Goal: Task Accomplishment & Management: Complete application form

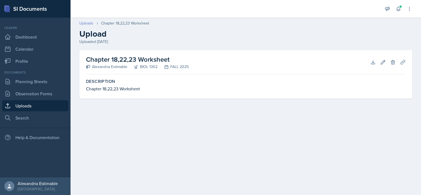
click at [84, 24] on link "Uploads" at bounding box center [86, 23] width 14 height 6
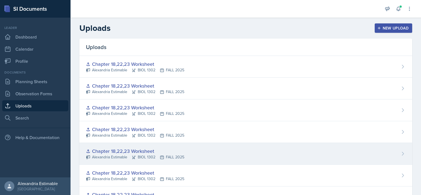
click at [113, 152] on div "Chapter 18,22,23 Worksheet" at bounding box center [135, 151] width 98 height 7
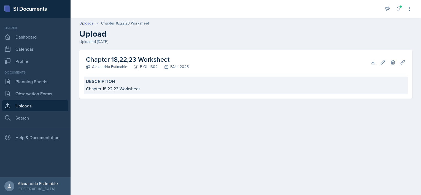
click at [103, 87] on div "Chapter 18,22,23 Worksheet" at bounding box center [246, 88] width 320 height 7
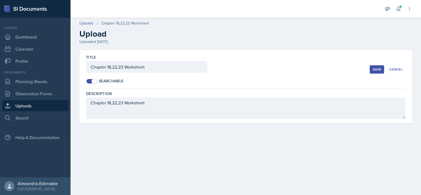
click at [381, 70] on div "Save" at bounding box center [377, 69] width 8 height 4
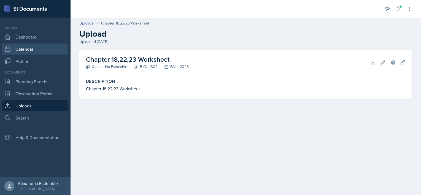
click at [24, 52] on link "Calendar" at bounding box center [35, 49] width 66 height 11
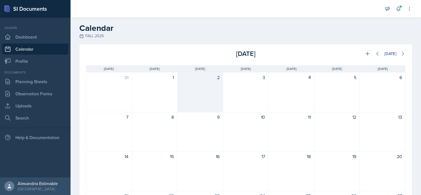
click at [213, 95] on div "2" at bounding box center [201, 93] width 46 height 40
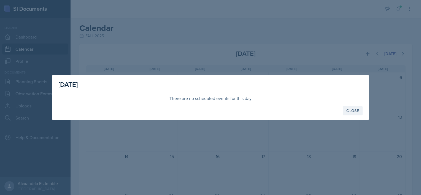
click at [358, 115] on button "Close" at bounding box center [353, 110] width 20 height 9
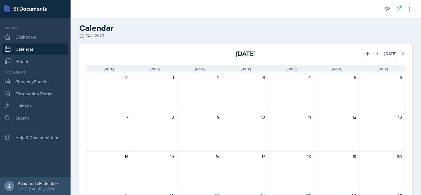
click at [245, 131] on div "10" at bounding box center [246, 132] width 46 height 40
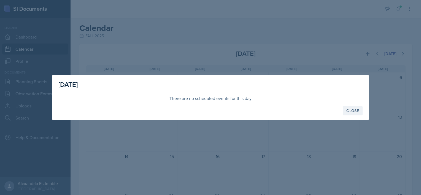
click at [350, 112] on div "Close" at bounding box center [353, 111] width 13 height 4
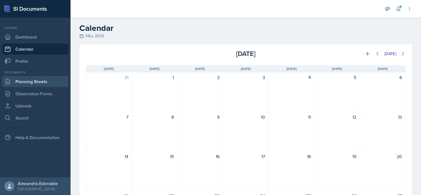
click at [40, 83] on link "Planning Sheets" at bounding box center [35, 81] width 66 height 11
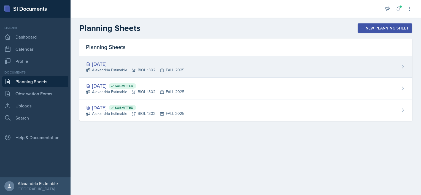
click at [215, 66] on div "Sep 3rd, 2025 Alexandria Estimable BIOL 1302 FALL 2025" at bounding box center [245, 67] width 333 height 22
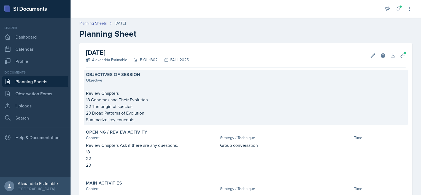
click at [147, 106] on p "22 The origin of species" at bounding box center [246, 106] width 320 height 7
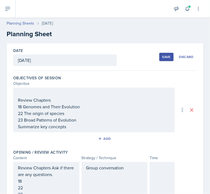
drag, startPoint x: 15, startPoint y: 100, endPoint x: 58, endPoint y: 128, distance: 51.2
click at [54, 128] on div "Review Chapters 18 Genomes and Their Evolution 22 The origin of species 23 Broa…" at bounding box center [94, 109] width 162 height 45
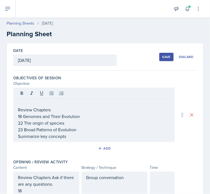
drag, startPoint x: 17, startPoint y: 109, endPoint x: 39, endPoint y: 124, distance: 26.2
click at [39, 124] on div "Review Chapters 18 Genomes and Their Evolution 22 The origin of species 23 Broa…" at bounding box center [94, 114] width 162 height 54
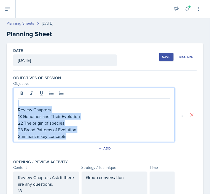
drag, startPoint x: 70, startPoint y: 136, endPoint x: 19, endPoint y: 97, distance: 64.6
click at [19, 97] on div "Review Chapters 18 Genomes and Their Evolution 22 The origin of species 23 Broa…" at bounding box center [94, 114] width 162 height 54
copy div "Review Chapters 18 Genomes and Their Evolution 22 The origin of species 23 Broa…"
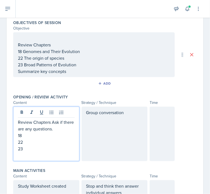
scroll to position [65, 0]
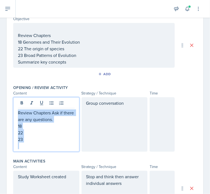
drag, startPoint x: 31, startPoint y: 143, endPoint x: 14, endPoint y: 107, distance: 39.6
click at [14, 108] on div "Review Chapters Ask if there are any questions. 18 22 23" at bounding box center [46, 124] width 66 height 54
copy div "Review Chapters Ask if there are any questions. 18 22 23"
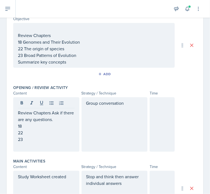
drag, startPoint x: 131, startPoint y: 108, endPoint x: 85, endPoint y: 106, distance: 45.3
click at [85, 106] on div "Group conversation" at bounding box center [115, 124] width 66 height 54
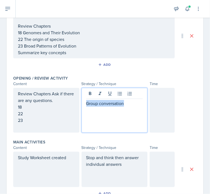
drag, startPoint x: 130, startPoint y: 103, endPoint x: 69, endPoint y: 104, distance: 60.9
click at [72, 104] on div "Review Chapters Ask if there are any questions. 18 22 23 Group conversation" at bounding box center [94, 110] width 162 height 45
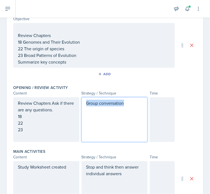
copy p "Group conversation"
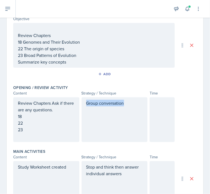
scroll to position [74, 0]
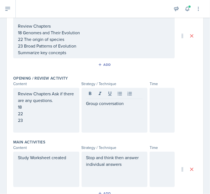
drag, startPoint x: 70, startPoint y: 167, endPoint x: -2, endPoint y: 178, distance: 73.3
click at [0, 178] on html "SI Documents Leader Dashboard Calendar Profile Documents Planning Sheets Observ…" at bounding box center [105, 97] width 210 height 194
click at [70, 158] on div "Study Worksheet created" at bounding box center [46, 168] width 66 height 35
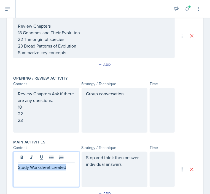
drag, startPoint x: 69, startPoint y: 165, endPoint x: 0, endPoint y: 164, distance: 69.5
click at [0, 164] on html "SI Documents Leader Dashboard Calendar Profile Documents Planning Sheets Observ…" at bounding box center [105, 97] width 210 height 194
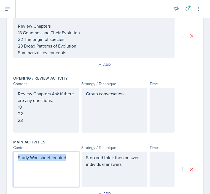
scroll to position [64, 0]
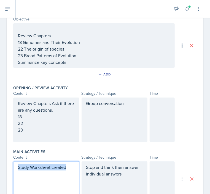
copy p "Study Worksheet created"
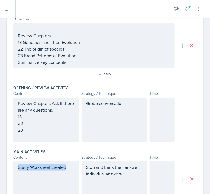
click at [202, 126] on div "Date September 3rd, 2025 September 2025 31 1 2 3 4 5 6 7 8 9 10 11 12 13 14 15 …" at bounding box center [105, 158] width 210 height 358
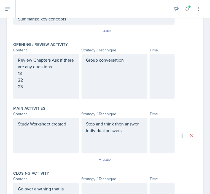
click at [114, 136] on div "Stop and think then answer individual answers" at bounding box center [115, 135] width 66 height 35
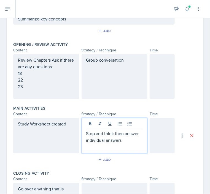
scroll to position [117, 0]
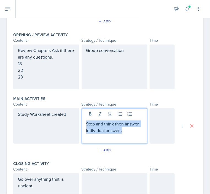
drag, startPoint x: 125, startPoint y: 131, endPoint x: 74, endPoint y: 116, distance: 53.1
click at [82, 119] on div "Stop and think then answer individual answers" at bounding box center [115, 125] width 66 height 35
drag, startPoint x: 136, startPoint y: 124, endPoint x: 64, endPoint y: 122, distance: 72.0
click at [73, 124] on div "Study Worksheet created Study Worksheet created" at bounding box center [94, 125] width 162 height 35
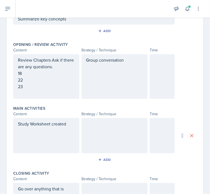
click at [108, 134] on div at bounding box center [115, 135] width 66 height 35
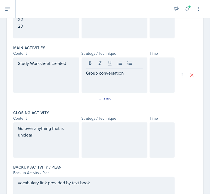
scroll to position [169, 0]
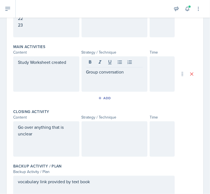
click at [42, 137] on div "Go over anything that is unclear" at bounding box center [46, 138] width 66 height 35
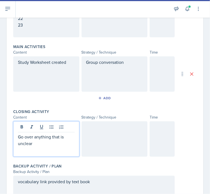
scroll to position [179, 0]
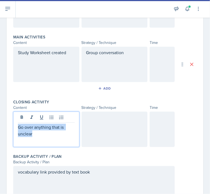
drag, startPoint x: 41, startPoint y: 133, endPoint x: 12, endPoint y: 122, distance: 30.6
click at [13, 123] on div "Date September 3rd, 2025 September 2025 31 1 2 3 4 5 6 7 8 9 10 11 12 13 14 15 …" at bounding box center [105, 37] width 197 height 345
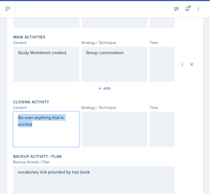
scroll to position [169, 0]
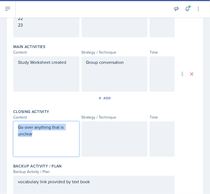
copy p "Go over anything that is unclear"
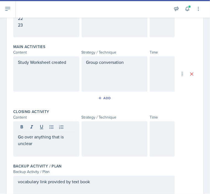
click at [200, 95] on div "Date September 3rd, 2025 September 2025 31 1 2 3 4 5 6 7 8 9 10 11 12 13 14 15 …" at bounding box center [105, 53] width 210 height 358
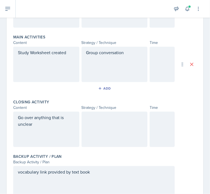
scroll to position [207, 0]
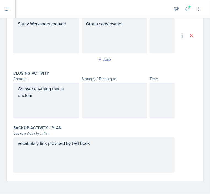
drag, startPoint x: 107, startPoint y: 148, endPoint x: 71, endPoint y: 144, distance: 35.8
click at [35, 144] on div "vocabulary link provided by text book" at bounding box center [94, 154] width 162 height 35
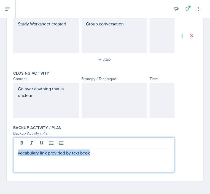
drag, startPoint x: 93, startPoint y: 154, endPoint x: -2, endPoint y: 149, distance: 95.3
click at [0, 149] on html "SI Documents Leader Dashboard Calendar Profile Documents Planning Sheets Observ…" at bounding box center [105, 97] width 210 height 194
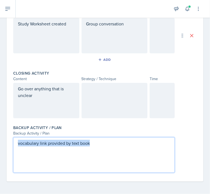
copy p "vocabulary link provided by text book"
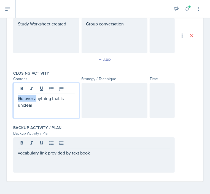
drag, startPoint x: 36, startPoint y: 96, endPoint x: 12, endPoint y: 92, distance: 25.1
click at [12, 92] on div "Date September 3rd, 2025 September 2025 31 1 2 3 4 5 6 7 8 9 10 11 12 13 14 15 …" at bounding box center [105, 8] width 197 height 345
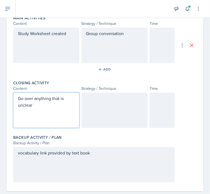
click at [30, 107] on p "Go over anything that is unclear" at bounding box center [46, 101] width 57 height 13
drag, startPoint x: 34, startPoint y: 105, endPoint x: 8, endPoint y: 92, distance: 29.5
click at [8, 93] on div "Date September 3rd, 2025 September 2025 31 1 2 3 4 5 6 7 8 9 10 11 12 13 14 15 …" at bounding box center [105, 18] width 197 height 345
copy p "Go over anything that is unclear"
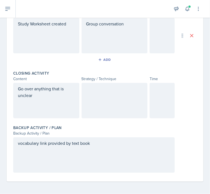
drag, startPoint x: 200, startPoint y: 93, endPoint x: 200, endPoint y: 99, distance: 5.5
click at [200, 93] on div "Date September 3rd, 2025 September 2025 31 1 2 3 4 5 6 7 8 9 10 11 12 13 14 15 …" at bounding box center [105, 15] width 210 height 358
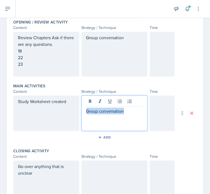
drag, startPoint x: 126, startPoint y: 110, endPoint x: 72, endPoint y: 111, distance: 53.8
click at [72, 111] on div "Study Worksheet created Group conversation" at bounding box center [94, 112] width 162 height 35
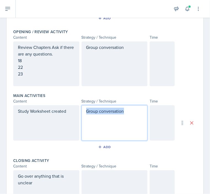
copy p "Group conversation"
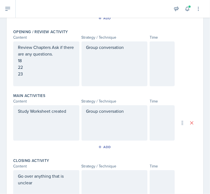
click at [196, 63] on div "Date September 3rd, 2025 September 2025 31 1 2 3 4 5 6 7 8 9 10 11 12 13 14 15 …" at bounding box center [105, 95] width 197 height 345
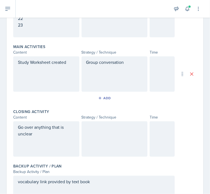
scroll to position [189, 0]
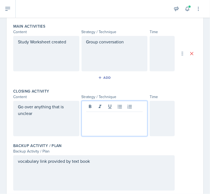
click at [106, 113] on p at bounding box center [114, 116] width 57 height 7
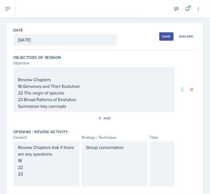
scroll to position [9, 0]
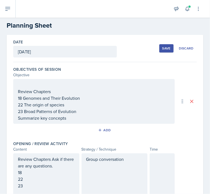
click at [164, 48] on div "Save" at bounding box center [166, 48] width 8 height 4
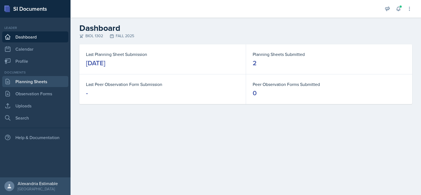
click at [42, 82] on link "Planning Sheets" at bounding box center [35, 81] width 66 height 11
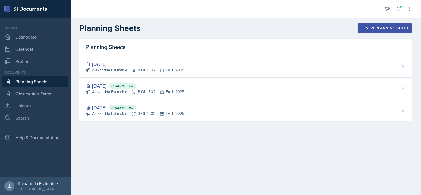
click at [378, 30] on div "New Planning Sheet" at bounding box center [385, 28] width 47 height 4
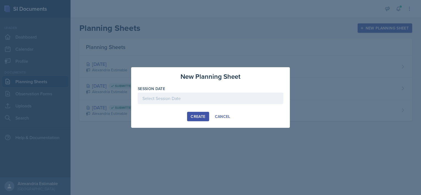
click at [186, 100] on div at bounding box center [211, 99] width 146 height 12
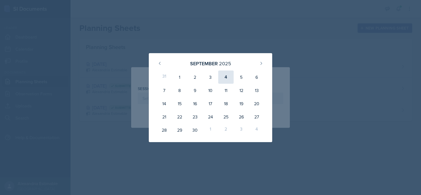
click at [227, 79] on div "4" at bounding box center [225, 77] width 15 height 13
type input "[DATE]"
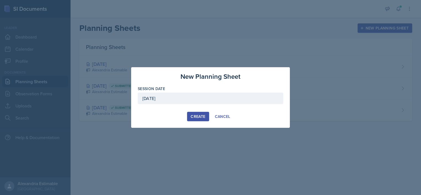
click at [202, 114] on div "Create" at bounding box center [198, 116] width 15 height 4
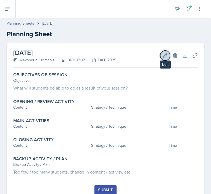
click at [163, 56] on icon at bounding box center [165, 55] width 4 height 4
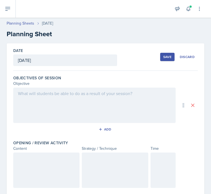
click at [36, 102] on div at bounding box center [94, 104] width 162 height 35
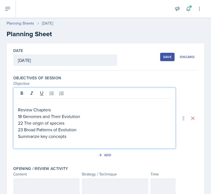
click at [35, 101] on p at bounding box center [94, 103] width 153 height 7
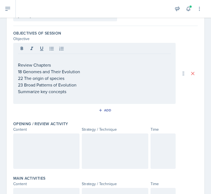
scroll to position [55, 0]
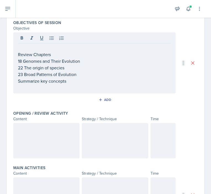
click at [25, 135] on div at bounding box center [46, 140] width 66 height 35
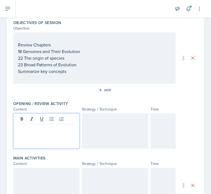
scroll to position [65, 0]
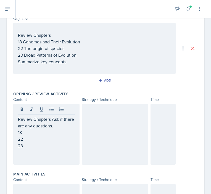
click at [104, 141] on div at bounding box center [115, 133] width 66 height 61
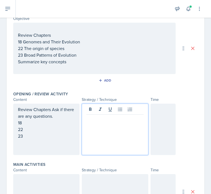
scroll to position [74, 0]
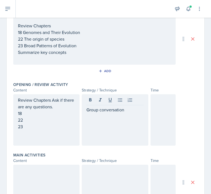
drag, startPoint x: 39, startPoint y: 176, endPoint x: 35, endPoint y: 175, distance: 4.0
click at [39, 176] on div at bounding box center [46, 181] width 66 height 35
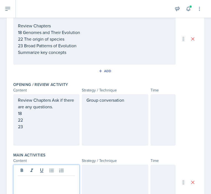
scroll to position [84, 0]
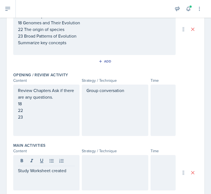
drag, startPoint x: 121, startPoint y: 113, endPoint x: 125, endPoint y: 97, distance: 16.4
click at [121, 113] on div "Group conversation" at bounding box center [115, 109] width 66 height 51
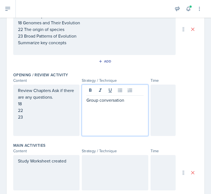
scroll to position [93, 0]
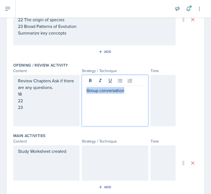
drag, startPoint x: 126, startPoint y: 91, endPoint x: 71, endPoint y: 91, distance: 55.7
click at [71, 91] on div "Review Chapters Ask if there are any questions. 18 22 23 Group conversation" at bounding box center [94, 100] width 162 height 51
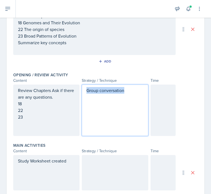
copy p "Group conversation"
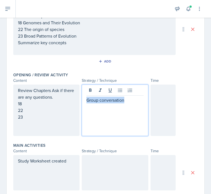
click at [105, 158] on div at bounding box center [115, 172] width 66 height 35
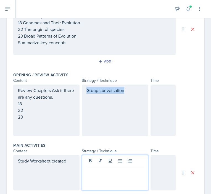
scroll to position [103, 0]
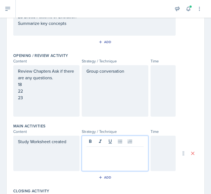
click at [63, 158] on div "Study Worksheet created" at bounding box center [46, 152] width 66 height 35
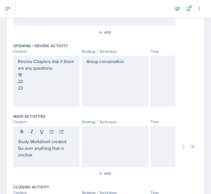
scroll to position [197, 0]
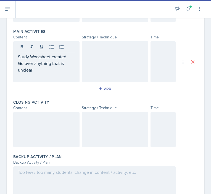
click at [42, 172] on div at bounding box center [94, 183] width 162 height 35
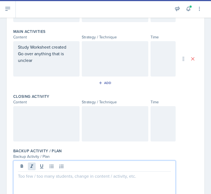
scroll to position [192, 0]
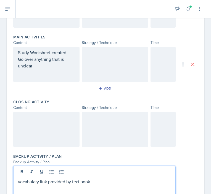
click at [41, 128] on div at bounding box center [46, 128] width 66 height 35
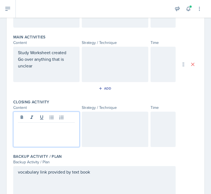
scroll to position [202, 0]
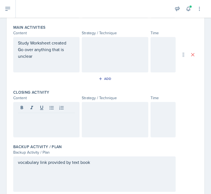
click at [37, 121] on div at bounding box center [46, 119] width 66 height 35
click at [83, 164] on div "vocabulary link provided by text book" at bounding box center [94, 173] width 162 height 35
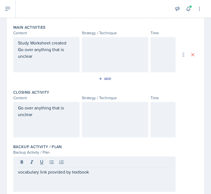
click at [93, 118] on div at bounding box center [115, 119] width 66 height 35
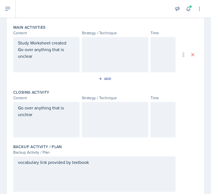
scroll to position [211, 0]
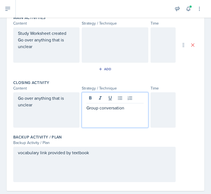
click at [97, 50] on div at bounding box center [115, 44] width 66 height 35
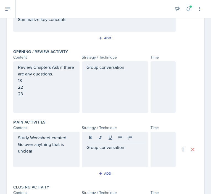
scroll to position [0, 0]
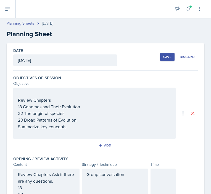
click at [164, 58] on div "Save" at bounding box center [167, 57] width 8 height 4
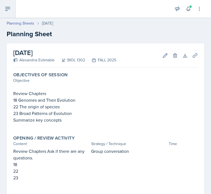
click at [10, 10] on icon at bounding box center [7, 9] width 7 height 7
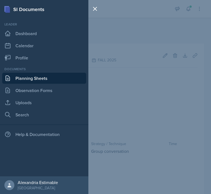
click at [23, 75] on link "Planning Sheets" at bounding box center [44, 78] width 84 height 11
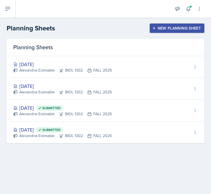
click at [158, 31] on button "New Planning Sheet" at bounding box center [176, 27] width 55 height 9
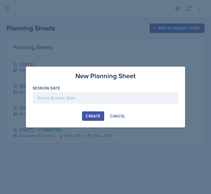
click at [78, 95] on div at bounding box center [106, 98] width 146 height 12
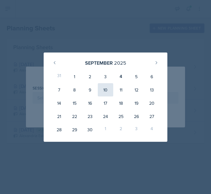
click at [105, 88] on div "10" at bounding box center [105, 89] width 15 height 13
type input "[DATE]"
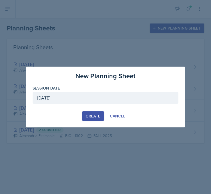
click at [97, 114] on div "Create" at bounding box center [92, 116] width 15 height 4
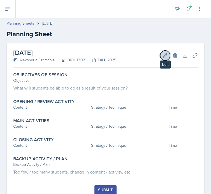
click at [163, 57] on icon at bounding box center [165, 55] width 4 height 4
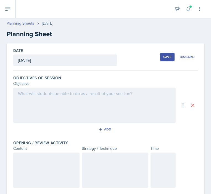
click at [20, 91] on div at bounding box center [94, 104] width 162 height 35
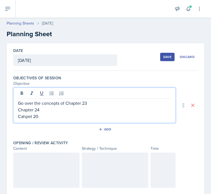
click at [90, 104] on p "Go over the concepts of Chapter 23" at bounding box center [94, 103] width 153 height 7
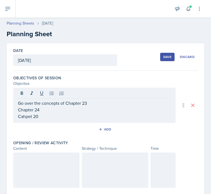
click at [99, 104] on p "Go over the concepts of Chapter 23" at bounding box center [94, 103] width 153 height 7
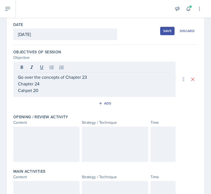
scroll to position [8, 0]
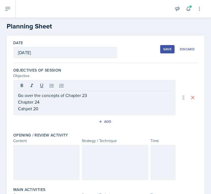
click at [89, 95] on p "Go over the concepts of Chapter 23" at bounding box center [94, 95] width 153 height 7
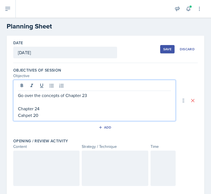
click at [98, 97] on p "Go over the concepts of Chapter 23" at bounding box center [94, 95] width 153 height 7
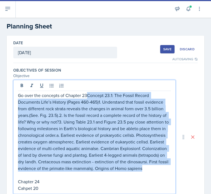
drag, startPoint x: 100, startPoint y: 175, endPoint x: 87, endPoint y: 93, distance: 83.0
click at [87, 93] on p "Go over the concepts of Chapter 23Concept 23.1: The Fossil Record Documents Lif…" at bounding box center [94, 131] width 153 height 79
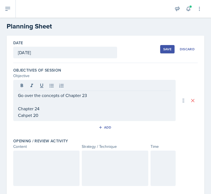
click at [97, 96] on p "Go over the concepts of Chapter 23" at bounding box center [94, 95] width 153 height 7
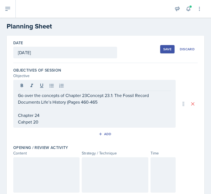
click at [26, 107] on p at bounding box center [94, 108] width 153 height 7
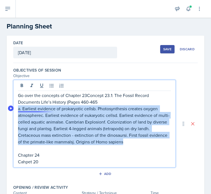
drag, startPoint x: 148, startPoint y: 142, endPoint x: 19, endPoint y: 106, distance: 134.4
click at [16, 107] on div "Go over the concepts of Chapter 23Concept 23.1: The Fossil Record Documents Lif…" at bounding box center [94, 123] width 162 height 87
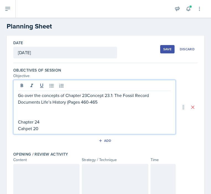
drag, startPoint x: 105, startPoint y: 103, endPoint x: 108, endPoint y: 102, distance: 3.0
click at [105, 102] on p "Go over the concepts of Chapter 23Concept 23.1: The Fossil Record Documents Lif…" at bounding box center [94, 98] width 153 height 13
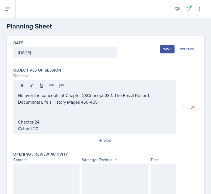
click at [44, 122] on p "Chapter 24" at bounding box center [94, 121] width 153 height 7
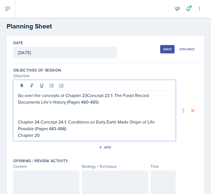
drag, startPoint x: 13, startPoint y: 141, endPoint x: 19, endPoint y: 135, distance: 8.2
click at [17, 135] on div "Go over the concepts of Chapter 23Concept 23.1: The Fossil Record Documents Lif…" at bounding box center [94, 110] width 162 height 61
click at [40, 135] on p "Chapter 20" at bounding box center [94, 135] width 153 height 7
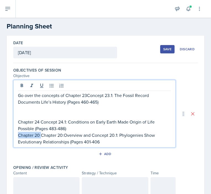
drag, startPoint x: 41, startPoint y: 134, endPoint x: 14, endPoint y: 136, distance: 27.1
click at [14, 136] on div "Go over the concepts of Chapter 23Concept 23.1: The Fossil Record Documents Lif…" at bounding box center [94, 114] width 162 height 68
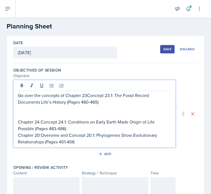
click at [77, 128] on p "Chapter 24 Concept 24.1: Conditions on Early Earth Made Origin of Life Possible…" at bounding box center [94, 124] width 153 height 13
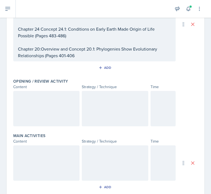
click at [33, 101] on div at bounding box center [46, 108] width 66 height 35
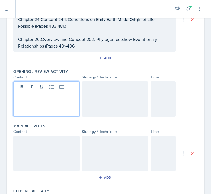
scroll to position [100, 0]
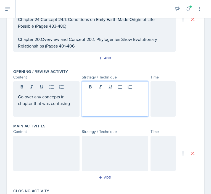
click at [103, 87] on div at bounding box center [115, 98] width 66 height 35
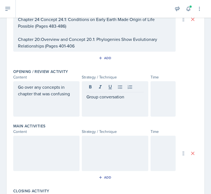
click at [39, 145] on div at bounding box center [46, 152] width 66 height 35
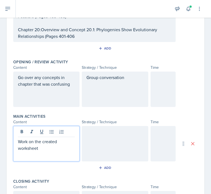
click at [84, 140] on div at bounding box center [115, 143] width 66 height 35
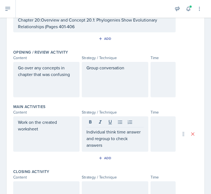
scroll to position [149, 0]
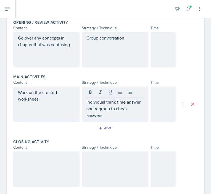
click at [69, 170] on div at bounding box center [46, 168] width 66 height 35
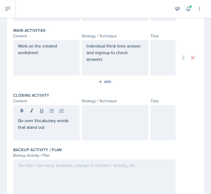
click at [71, 185] on div at bounding box center [94, 176] width 162 height 35
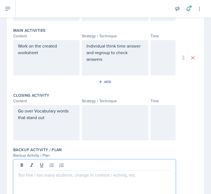
scroll to position [205, 0]
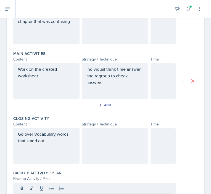
click at [103, 143] on div at bounding box center [115, 145] width 66 height 35
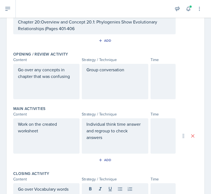
click at [163, 79] on div at bounding box center [162, 81] width 25 height 35
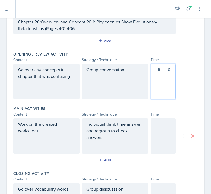
scroll to position [127, 0]
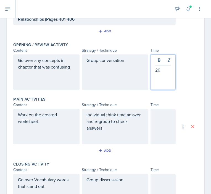
click at [163, 125] on div at bounding box center [162, 126] width 25 height 35
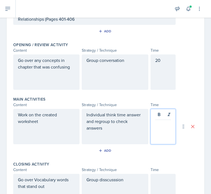
scroll to position [137, 0]
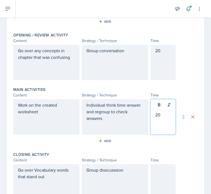
click at [161, 113] on p "20" at bounding box center [163, 114] width 16 height 7
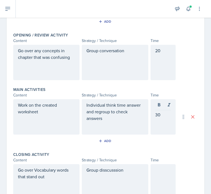
click at [162, 174] on div at bounding box center [162, 181] width 25 height 35
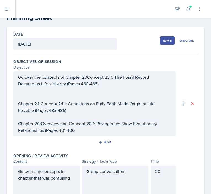
scroll to position [0, 0]
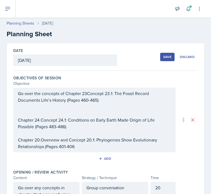
click at [163, 55] on div "Save" at bounding box center [167, 57] width 8 height 4
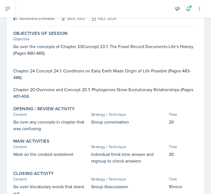
scroll to position [30, 0]
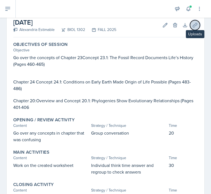
click at [192, 22] on icon at bounding box center [195, 25] width 6 height 6
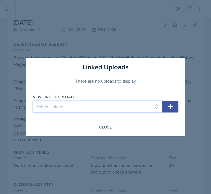
click at [110, 107] on select "Select Upload Worksheet Ch19 and 21 Link in Book Voc Words Chapter 18,22,23 Cha…" at bounding box center [98, 107] width 130 height 12
select select "870b9f2c-aa69-4b9b-8df5-b88b20e1c0fd"
click at [33, 101] on select "Select Upload Worksheet Ch19 and 21 Link in Book Voc Words Chapter 18,22,23 Cha…" at bounding box center [98, 107] width 130 height 12
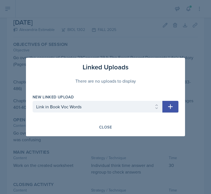
click at [171, 104] on icon "button" at bounding box center [170, 106] width 7 height 7
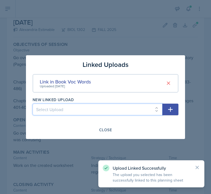
click at [143, 108] on select "Select Upload Worksheet Ch19 and 21 Chapter 18,22,23 Chapter 18,22,23 Chapter 1…" at bounding box center [98, 109] width 130 height 12
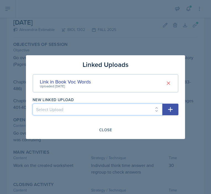
select select "bb860134-1f42-4557-98bf-4688cdc03c67"
click at [33, 103] on select "Select Upload Worksheet Ch19 and 21 Chapter 18,22,23 Chapter 18,22,23 Chapter 1…" at bounding box center [98, 109] width 130 height 12
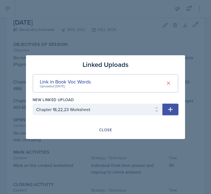
click at [169, 109] on icon "button" at bounding box center [170, 109] width 5 height 5
select select
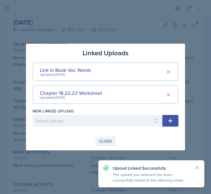
click at [106, 139] on div "Close" at bounding box center [105, 141] width 13 height 4
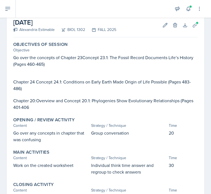
scroll to position [107, 0]
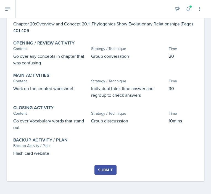
click at [103, 170] on div "Submit" at bounding box center [105, 169] width 15 height 4
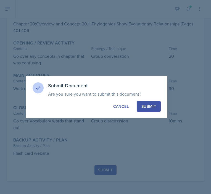
click at [144, 107] on div "Submit" at bounding box center [148, 106] width 15 height 6
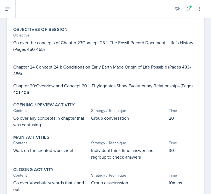
scroll to position [44, 0]
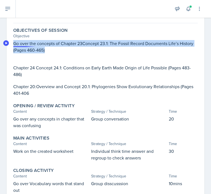
drag, startPoint x: 68, startPoint y: 51, endPoint x: 12, endPoint y: 44, distance: 56.2
click at [12, 44] on div "Objectives of Session Objective Go over the concepts of Chapter 23Concept 23.1:…" at bounding box center [105, 61] width 189 height 73
copy p "Go over the concepts of Chapter 23Concept 23.1: The Fossil Record Documents Lif…"
click at [32, 92] on p "Chapter 20:Overview and Concept 20.1: Phylogenies Show Evolutionary Relationshi…" at bounding box center [105, 89] width 184 height 13
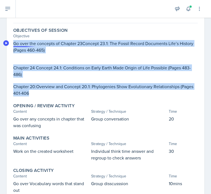
drag, startPoint x: 32, startPoint y: 93, endPoint x: 12, endPoint y: 44, distance: 53.0
click at [12, 44] on div "Objectives of Session Objective Go over the concepts of Chapter 23Concept 23.1:…" at bounding box center [105, 61] width 189 height 73
copy div "Go over the concepts of Chapter 23Concept 23.1: The Fossil Record Documents Lif…"
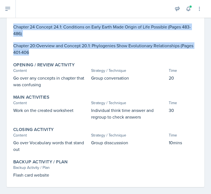
scroll to position [91, 0]
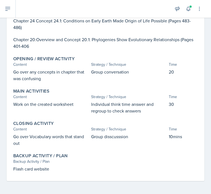
click at [60, 77] on p "Go over any concepts in chapter that was confusing" at bounding box center [51, 74] width 76 height 13
click at [42, 80] on p "Go over any concepts in chapter that was confusing" at bounding box center [51, 74] width 76 height 13
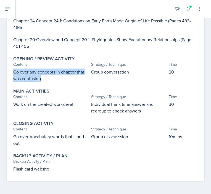
drag, startPoint x: 41, startPoint y: 80, endPoint x: 10, endPoint y: 73, distance: 31.4
click at [10, 73] on div "[DATE] Submitted [GEOGRAPHIC_DATA] Estimable BIOL 1302 FALL 2025 Edit Delete Vi…" at bounding box center [105, 66] width 197 height 229
copy p "Go over any concepts in chapter that was confusing"
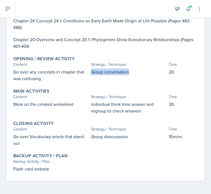
drag, startPoint x: 128, startPoint y: 72, endPoint x: 88, endPoint y: 73, distance: 39.7
click at [88, 73] on div "Go over any concepts in chapter that was confusing Group conversation 20" at bounding box center [105, 74] width 184 height 13
copy p "Group conversation"
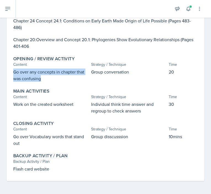
drag, startPoint x: 38, startPoint y: 81, endPoint x: 14, endPoint y: 73, distance: 25.1
click at [14, 73] on p "Go over any concepts in chapter that was confusing" at bounding box center [51, 74] width 76 height 13
copy p "Go over any concepts in chapter that was confusing"
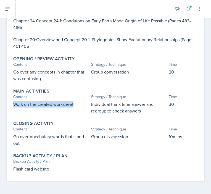
drag, startPoint x: 74, startPoint y: 103, endPoint x: 13, endPoint y: 105, distance: 61.0
click at [13, 105] on div "Main Activities Content Strategy / Technique Time Work on the created worksheet…" at bounding box center [105, 101] width 189 height 30
copy p "Work on the created worksheet"
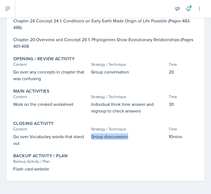
drag, startPoint x: 128, startPoint y: 136, endPoint x: 90, endPoint y: 135, distance: 37.8
click at [91, 135] on p "Group disscusssion" at bounding box center [129, 136] width 76 height 7
copy p "Group disscusssion"
click at [19, 143] on p "Go over Vocabulary words that stand out" at bounding box center [51, 139] width 76 height 13
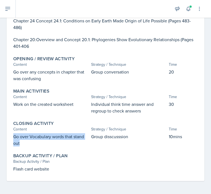
drag, startPoint x: 22, startPoint y: 143, endPoint x: 12, endPoint y: 136, distance: 12.2
click at [12, 136] on div "Closing Activity Content Strategy / Technique Time Go over Vocabulary words tha…" at bounding box center [105, 133] width 189 height 30
copy p "Go over Vocabulary words that stand out"
click at [125, 137] on p "Group disscusssion" at bounding box center [129, 136] width 76 height 7
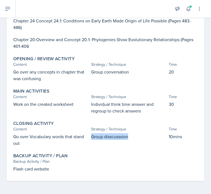
drag, startPoint x: 129, startPoint y: 137, endPoint x: 90, endPoint y: 137, distance: 38.9
click at [91, 137] on p "Group disscusssion" at bounding box center [129, 136] width 76 height 7
copy p "Group disscusssion"
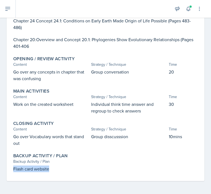
drag, startPoint x: 49, startPoint y: 169, endPoint x: 12, endPoint y: 168, distance: 37.0
click at [12, 168] on div "Backup Activity / Plan Backup Activity / Plan Flash card website" at bounding box center [105, 162] width 189 height 23
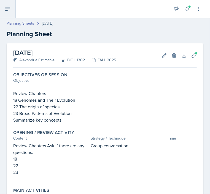
click at [4, 10] on button at bounding box center [8, 9] width 16 height 18
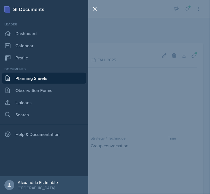
click at [28, 77] on link "Planning Sheets" at bounding box center [44, 78] width 84 height 11
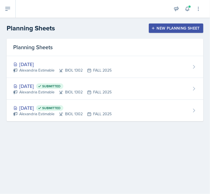
click at [164, 31] on button "New Planning Sheet" at bounding box center [176, 27] width 55 height 9
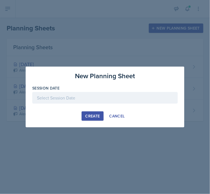
click at [78, 96] on div at bounding box center [105, 98] width 146 height 12
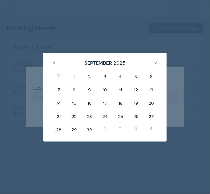
click at [69, 41] on div at bounding box center [105, 97] width 210 height 194
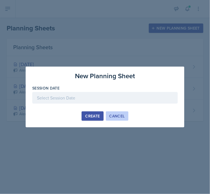
click at [118, 111] on div "New Planning Sheet Session Date September 2025 31 1 2 3 4 5 6 7 8 9 10 11 12 13…" at bounding box center [105, 96] width 159 height 61
drag, startPoint x: 114, startPoint y: 116, endPoint x: 110, endPoint y: 111, distance: 6.0
click at [113, 116] on div "Cancel" at bounding box center [116, 116] width 15 height 4
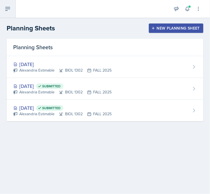
click at [5, 10] on icon at bounding box center [7, 9] width 7 height 7
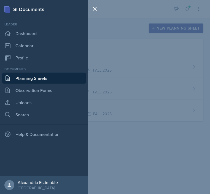
click at [22, 77] on link "Planning Sheets" at bounding box center [44, 78] width 84 height 11
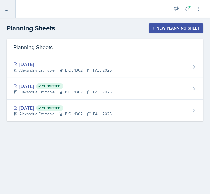
click at [6, 15] on button at bounding box center [8, 9] width 16 height 18
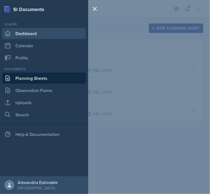
click at [31, 34] on link "Dashboard" at bounding box center [44, 33] width 84 height 11
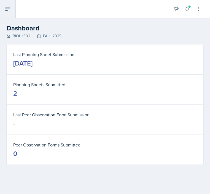
click at [10, 7] on icon at bounding box center [7, 9] width 7 height 7
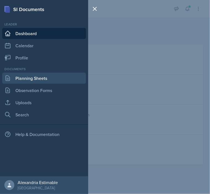
click at [32, 81] on link "Planning Sheets" at bounding box center [44, 78] width 84 height 11
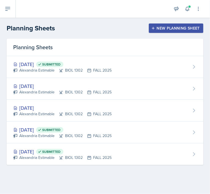
click at [162, 30] on div "New Planning Sheet" at bounding box center [175, 28] width 47 height 4
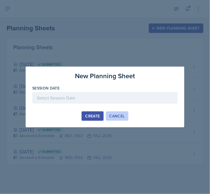
click at [114, 116] on div "Cancel" at bounding box center [116, 116] width 15 height 4
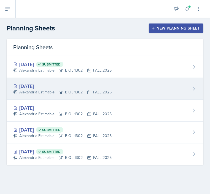
click at [51, 86] on div "Sep 4th, 2025" at bounding box center [62, 85] width 98 height 7
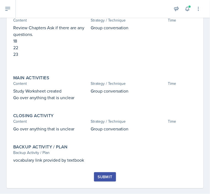
scroll to position [127, 0]
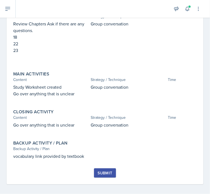
click at [103, 172] on div "Submit" at bounding box center [105, 172] width 15 height 4
click at [146, 105] on div "Submit" at bounding box center [146, 105] width 14 height 5
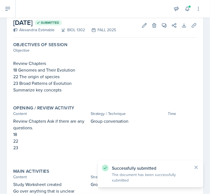
scroll to position [0, 0]
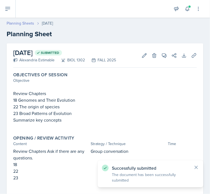
click at [16, 22] on link "Planning Sheets" at bounding box center [21, 23] width 28 height 6
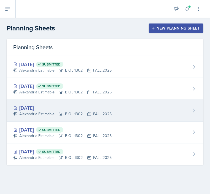
click at [77, 108] on div "[DATE]" at bounding box center [62, 107] width 98 height 7
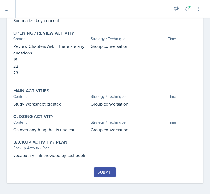
scroll to position [101, 0]
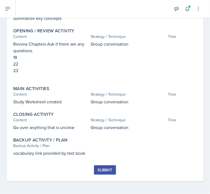
click at [102, 168] on div "Submit" at bounding box center [105, 169] width 15 height 4
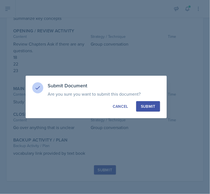
click at [153, 107] on div "Submit" at bounding box center [148, 106] width 15 height 6
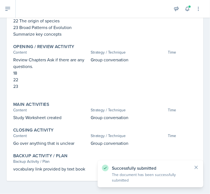
scroll to position [0, 0]
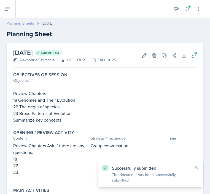
click at [20, 22] on link "Planning Sheets" at bounding box center [21, 23] width 28 height 6
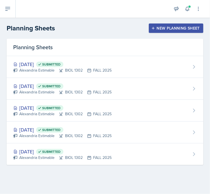
click at [157, 28] on div "New Planning Sheet" at bounding box center [175, 28] width 47 height 4
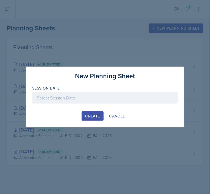
click at [99, 98] on div at bounding box center [105, 98] width 146 height 12
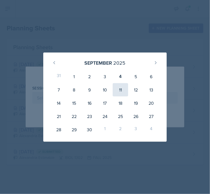
click at [123, 90] on div "11" at bounding box center [120, 89] width 15 height 13
type input "September 11th, 2025"
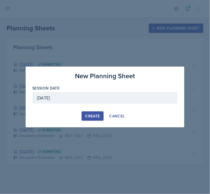
click at [97, 116] on div "Create" at bounding box center [92, 116] width 15 height 4
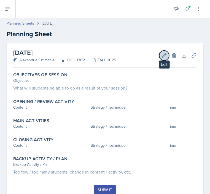
click at [162, 55] on icon at bounding box center [165, 56] width 6 height 6
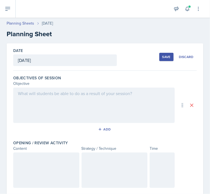
click at [73, 98] on div at bounding box center [94, 104] width 162 height 35
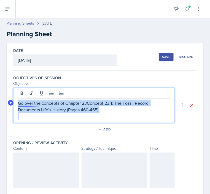
drag, startPoint x: 111, startPoint y: 113, endPoint x: 11, endPoint y: 100, distance: 101.2
click at [11, 100] on body "SI Documents Leader Dashboard Calendar Profile Documents Planning Sheets Observ…" at bounding box center [105, 97] width 210 height 194
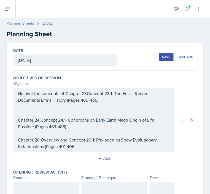
click at [53, 180] on div "Content" at bounding box center [46, 178] width 66 height 6
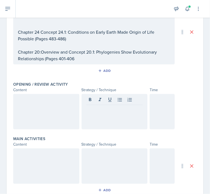
scroll to position [87, 0]
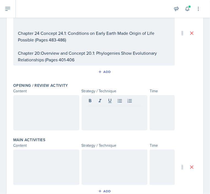
click at [104, 117] on div at bounding box center [115, 112] width 66 height 35
click at [41, 119] on div at bounding box center [46, 112] width 66 height 35
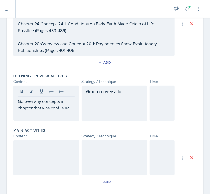
click at [39, 153] on div at bounding box center [46, 157] width 66 height 35
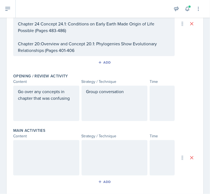
scroll to position [106, 0]
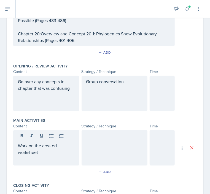
click at [116, 148] on div at bounding box center [115, 147] width 66 height 35
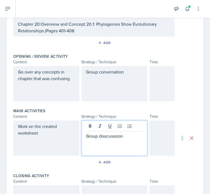
click at [158, 147] on div at bounding box center [162, 137] width 25 height 35
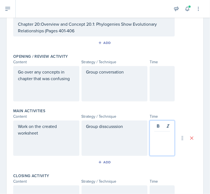
scroll to position [125, 0]
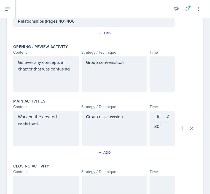
click at [160, 74] on div at bounding box center [162, 73] width 25 height 35
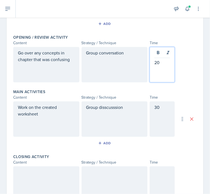
click at [161, 169] on div at bounding box center [162, 183] width 25 height 35
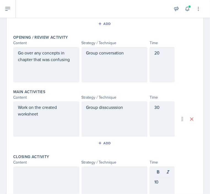
click at [67, 178] on div at bounding box center [46, 183] width 66 height 35
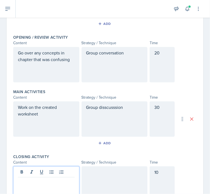
scroll to position [144, 0]
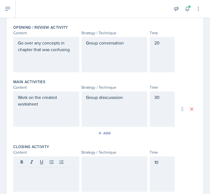
click at [44, 177] on div at bounding box center [46, 173] width 66 height 35
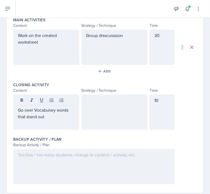
scroll to position [207, 0]
click at [121, 115] on div at bounding box center [115, 111] width 66 height 35
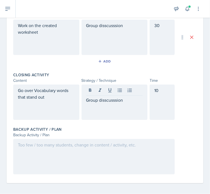
click at [64, 154] on div at bounding box center [94, 156] width 162 height 35
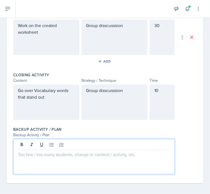
scroll to position [218, 0]
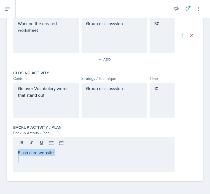
click at [206, 149] on main "Planning Sheets Sep 11th, 2025 Planning Sheet Date September 11th, 2025 Septemb…" at bounding box center [105, 106] width 210 height 176
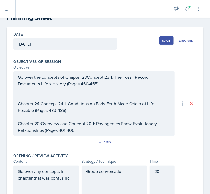
scroll to position [9, 0]
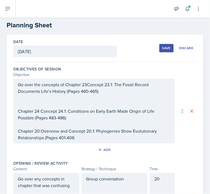
click at [164, 48] on div "Save" at bounding box center [166, 48] width 8 height 4
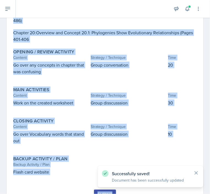
scroll to position [122, 0]
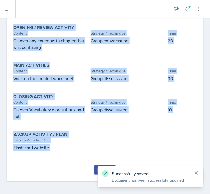
click at [98, 168] on div "Submit" at bounding box center [105, 169] width 15 height 4
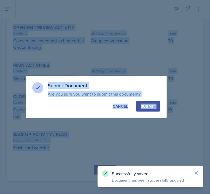
click at [152, 103] on button "Submit" at bounding box center [148, 106] width 24 height 10
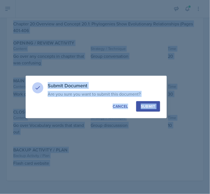
scroll to position [107, 0]
